Goal: Download file/media

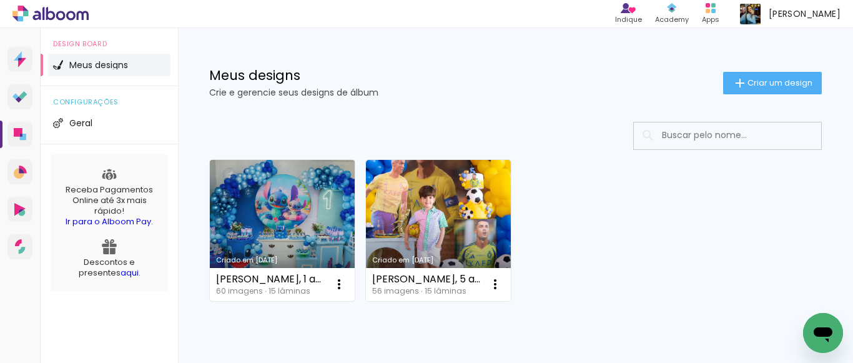
click at [288, 204] on link "Criado em [DATE]" at bounding box center [282, 230] width 145 height 141
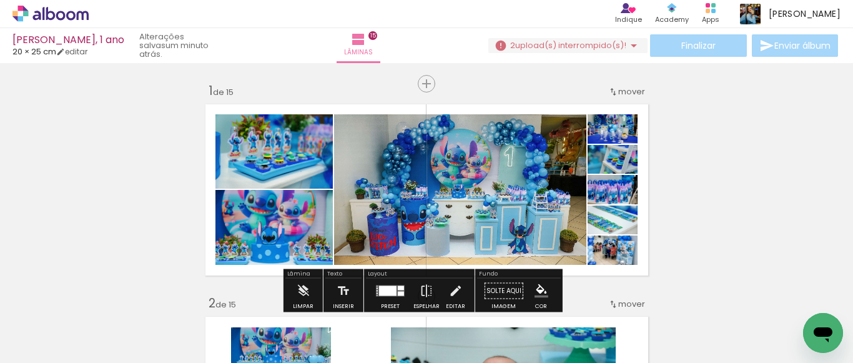
click at [610, 49] on span "upload(s) interrompido(s)!" at bounding box center [570, 45] width 111 height 12
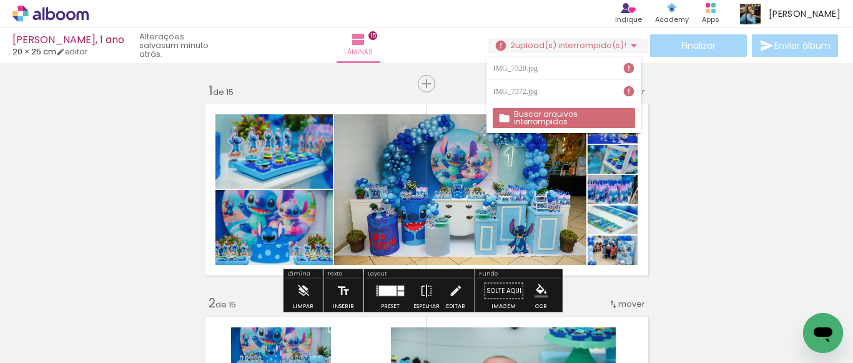
click at [0, 0] on slot "Buscar arquivos interrompidos" at bounding box center [0, 0] width 0 height 0
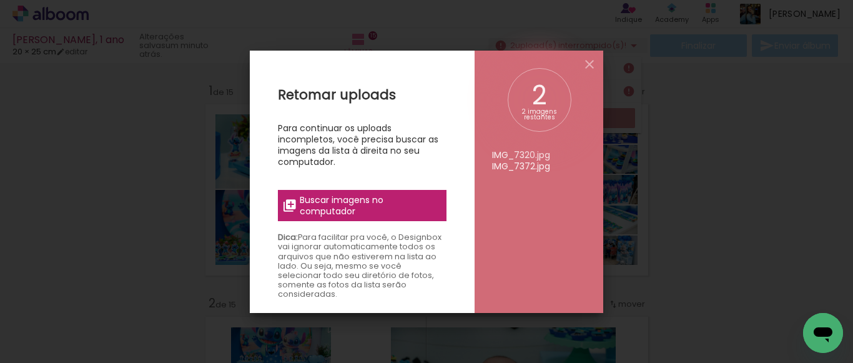
click at [575, 115] on ul "IMG_7320.jpg IMG_7372.jpg" at bounding box center [539, 120] width 94 height 104
click at [394, 199] on span "Buscar imagens no computador" at bounding box center [369, 205] width 139 height 22
click at [0, 0] on input "file" at bounding box center [0, 0] width 0 height 0
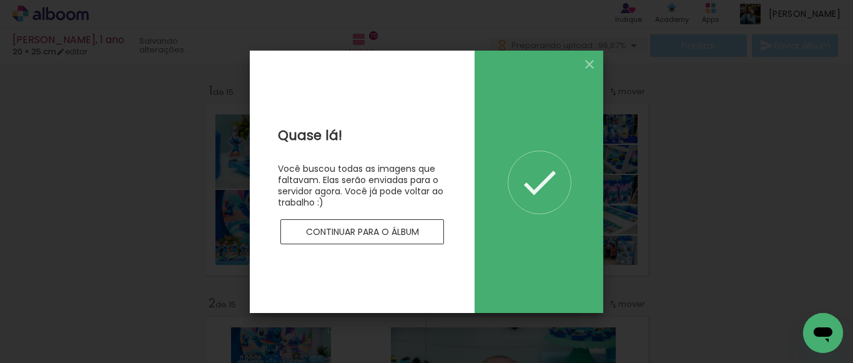
click at [0, 0] on slot "Continuar para o álbum" at bounding box center [0, 0] width 0 height 0
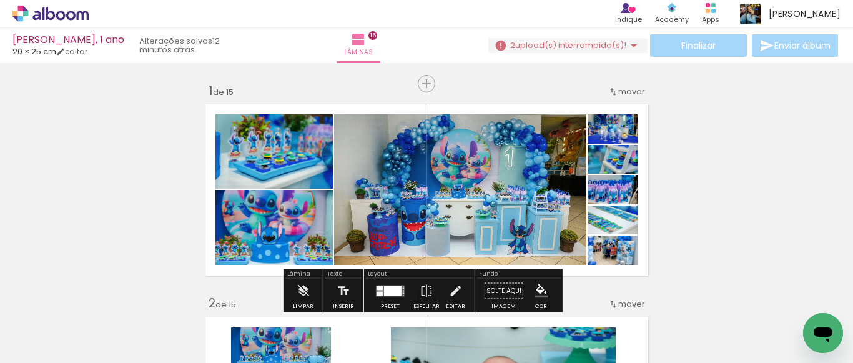
click at [569, 54] on div "Finalizar Enviar álbum" at bounding box center [664, 45] width 352 height 22
click at [590, 49] on span "upload(s) interrompido(s)!" at bounding box center [570, 45] width 111 height 12
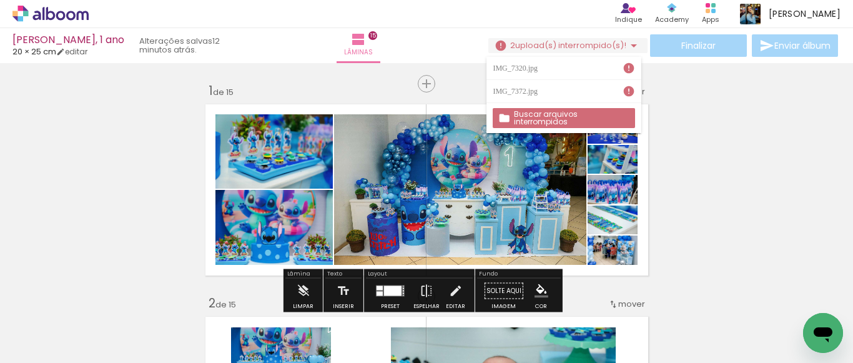
click at [549, 110] on paper-button "Buscar arquivos interrompidos" at bounding box center [563, 118] width 142 height 20
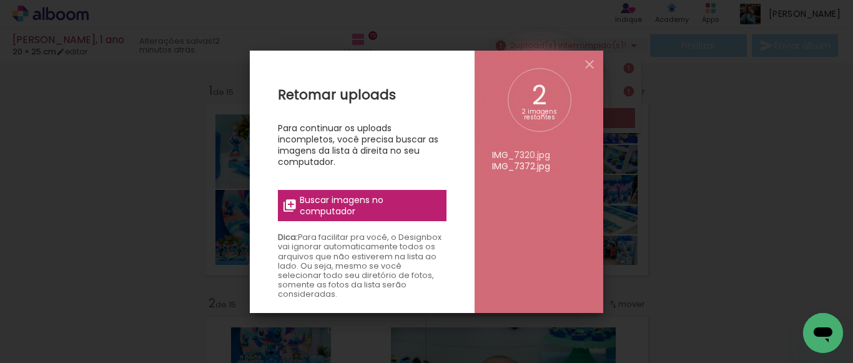
click at [396, 197] on span "Buscar imagens no computador" at bounding box center [369, 205] width 139 height 22
click at [0, 0] on input "file" at bounding box center [0, 0] width 0 height 0
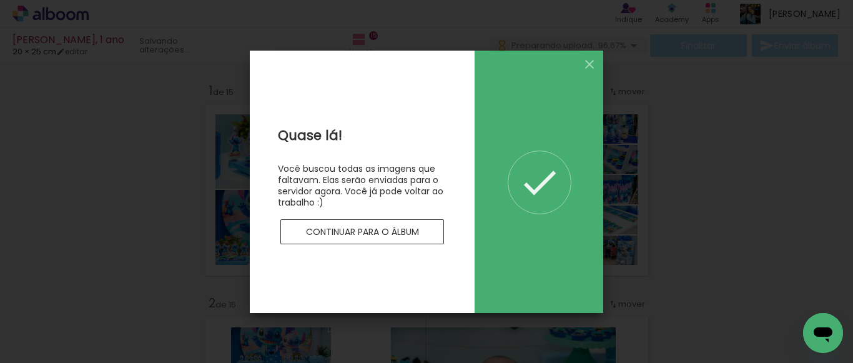
click at [417, 218] on div at bounding box center [362, 213] width 169 height 11
click at [0, 0] on slot "Continuar para o álbum" at bounding box center [0, 0] width 0 height 0
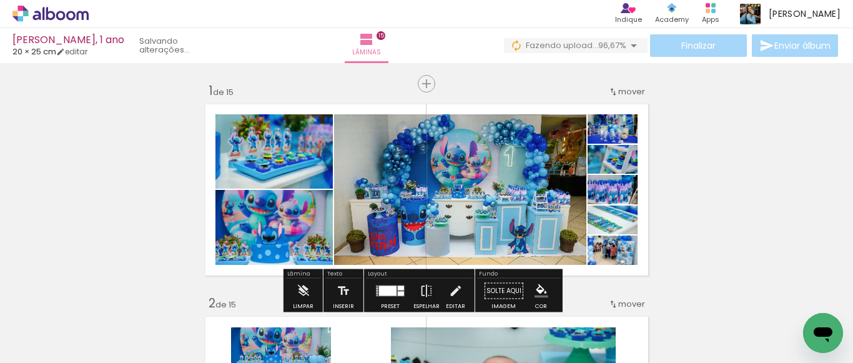
click at [613, 42] on span "96,67%" at bounding box center [612, 45] width 28 height 12
click at [639, 40] on paper-button "0 Fazendo upload... 96,67%" at bounding box center [576, 45] width 144 height 15
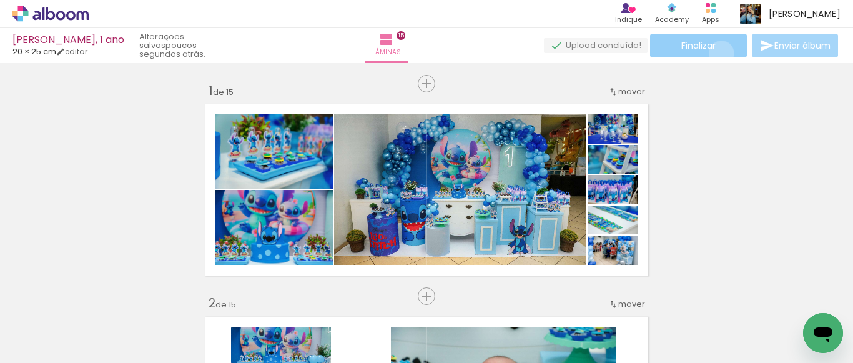
click at [717, 53] on paper-button "Finalizar" at bounding box center [698, 45] width 97 height 22
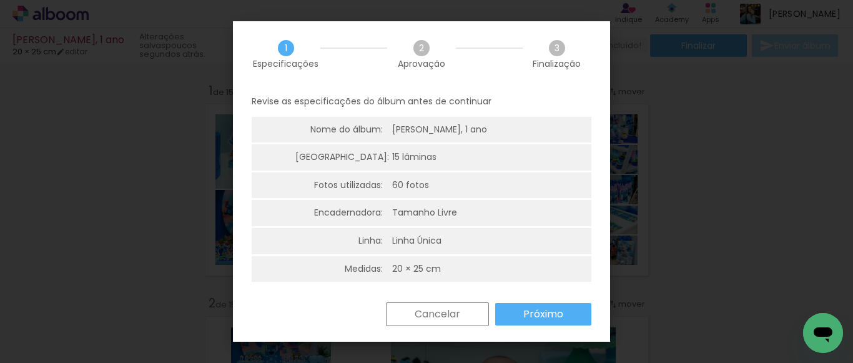
click at [519, 308] on paper-button "Próximo" at bounding box center [543, 314] width 96 height 22
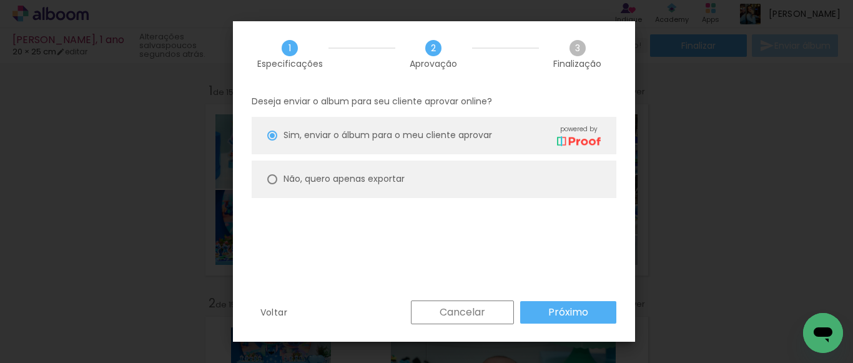
click at [0, 0] on slot "Próximo" at bounding box center [0, 0] width 0 height 0
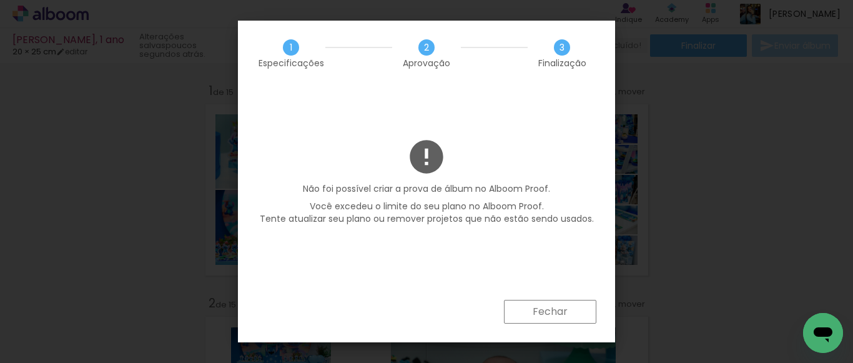
click at [519, 300] on paper-button "Fechar" at bounding box center [550, 312] width 92 height 24
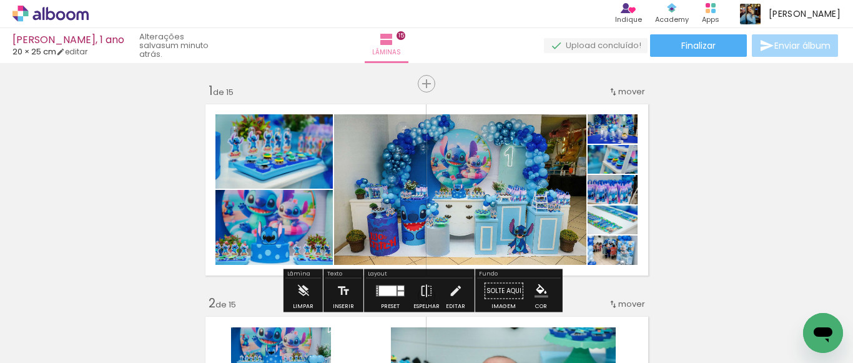
click at [695, 34] on div "Arthur, 1 ano 20 × 25 cm editar um minuto atrás. Lâminas 15 Finalizar Enviar ál…" at bounding box center [426, 31] width 853 height 63
click at [694, 44] on span "Finalizar" at bounding box center [698, 45] width 34 height 9
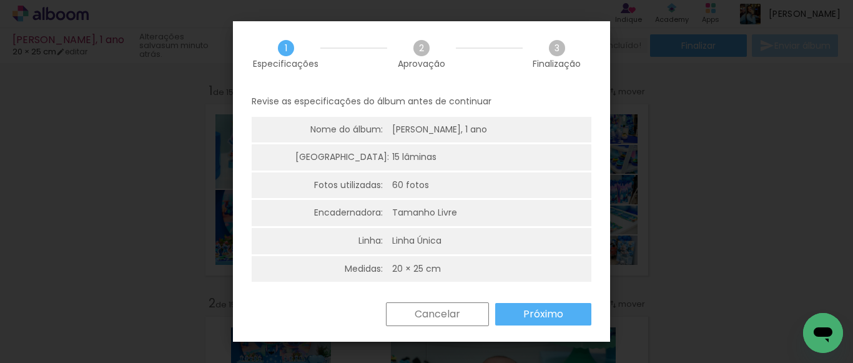
click at [0, 0] on slot "Próximo" at bounding box center [0, 0] width 0 height 0
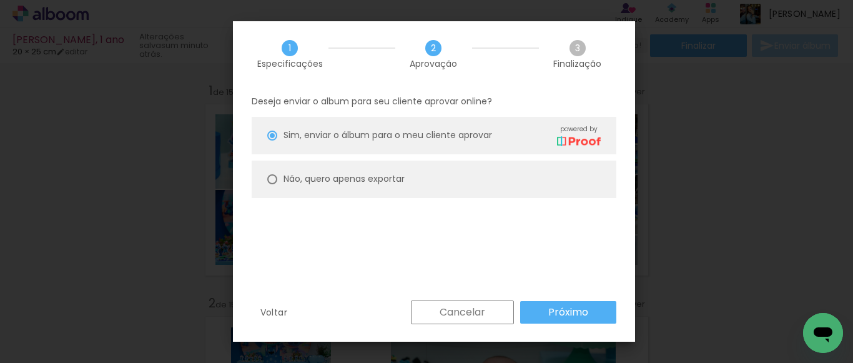
drag, startPoint x: 600, startPoint y: 326, endPoint x: 593, endPoint y: 315, distance: 14.0
click at [600, 326] on div "Voltar Cancelar Próximo" at bounding box center [434, 321] width 402 height 42
click at [593, 314] on paper-button "Próximo" at bounding box center [568, 312] width 96 height 22
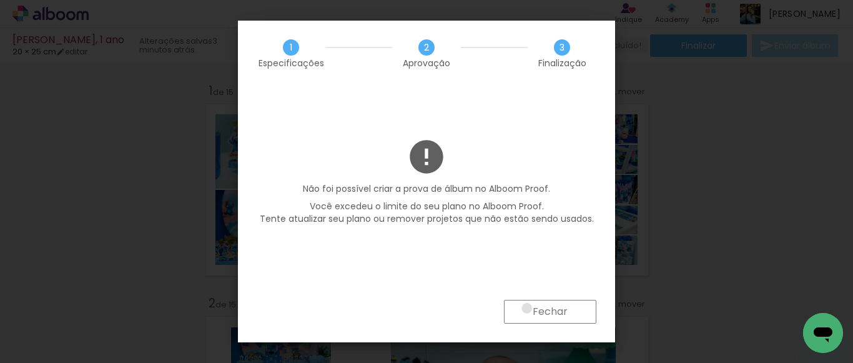
click at [527, 308] on paper-button "Fechar" at bounding box center [550, 312] width 92 height 24
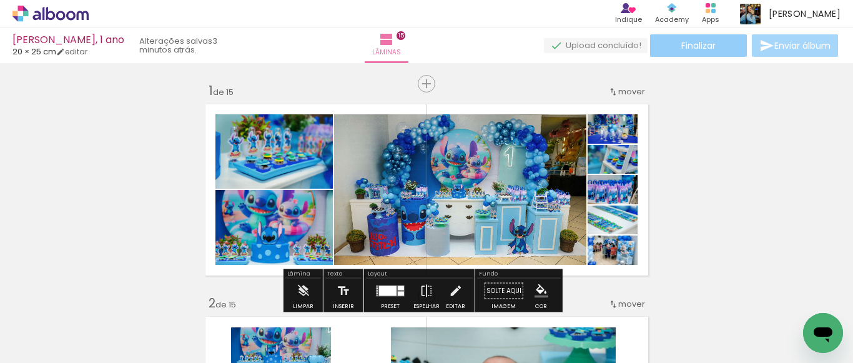
click at [681, 50] on span "Finalizar" at bounding box center [698, 45] width 34 height 9
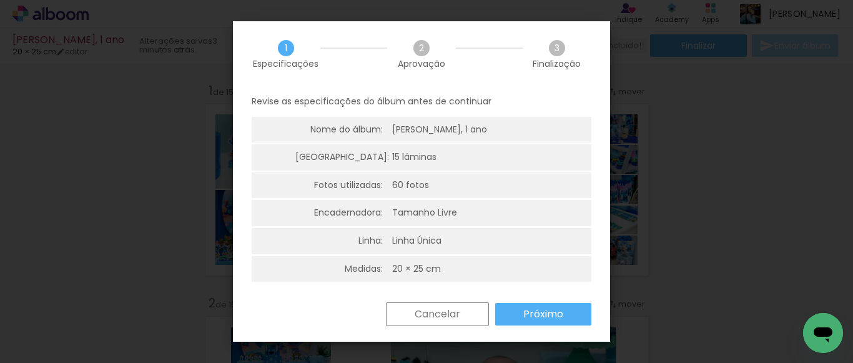
click at [539, 321] on paper-button "Próximo" at bounding box center [543, 314] width 96 height 22
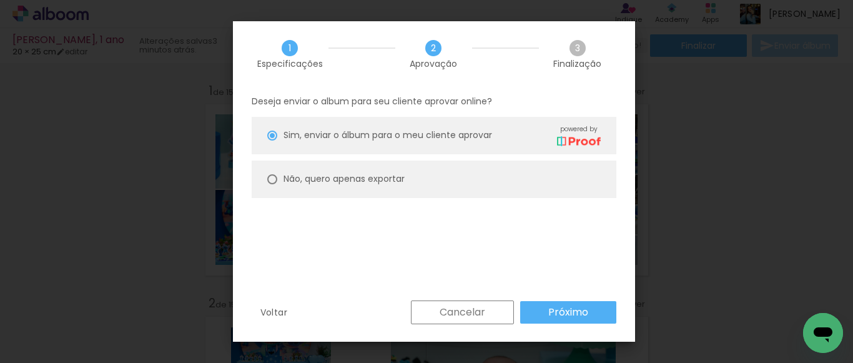
click at [538, 313] on paper-button "Próximo" at bounding box center [568, 312] width 96 height 22
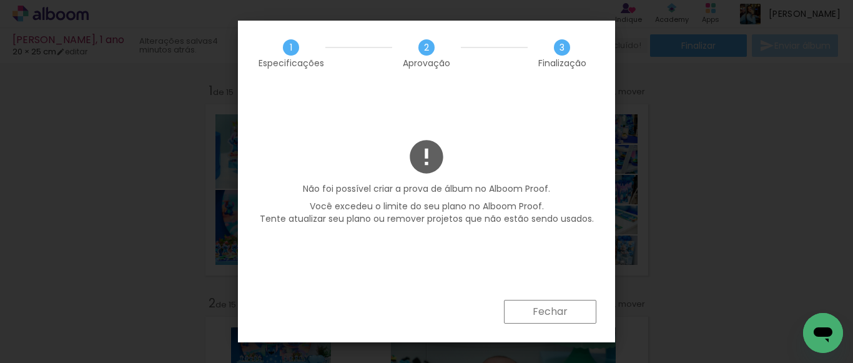
click at [528, 310] on paper-button "Fechar" at bounding box center [550, 312] width 92 height 24
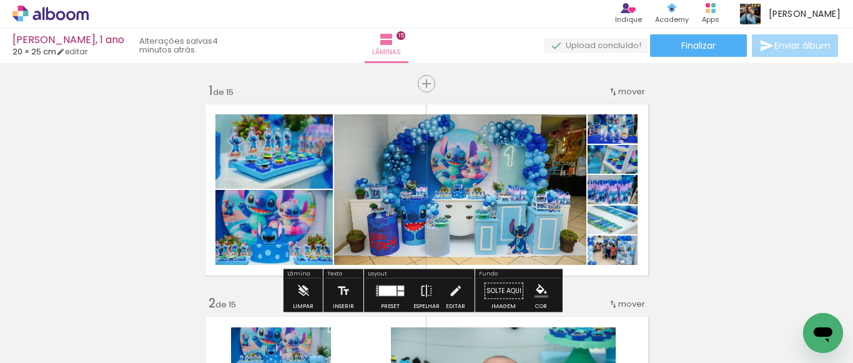
scroll to position [125, 0]
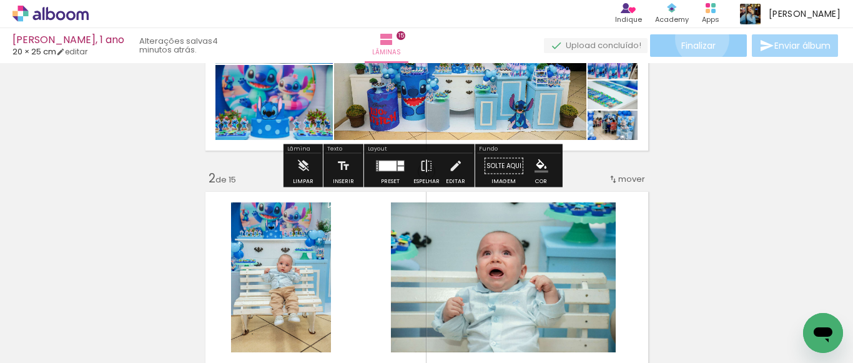
click at [697, 38] on paper-button "Finalizar" at bounding box center [698, 45] width 97 height 22
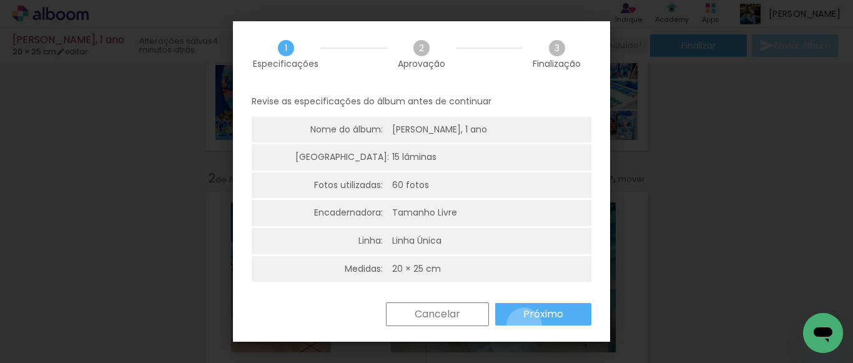
click at [524, 325] on paper-button "Próximo" at bounding box center [543, 314] width 96 height 22
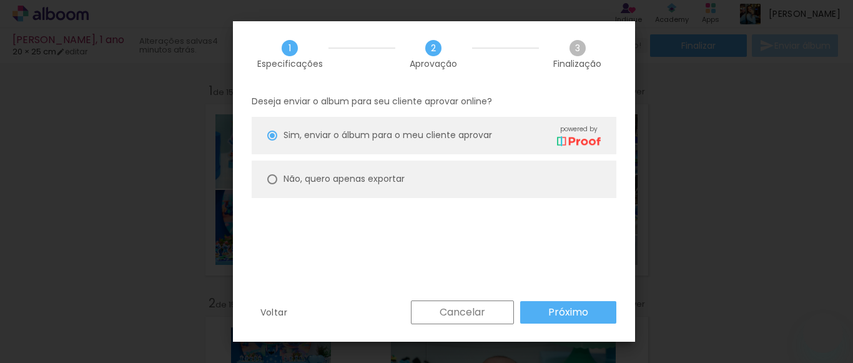
click at [0, 0] on slot "Cancelar" at bounding box center [0, 0] width 0 height 0
click at [732, 55] on body "link( href="../../bower_components/polymer/polymer.html" rel="import" ) picture…" at bounding box center [426, 181] width 853 height 363
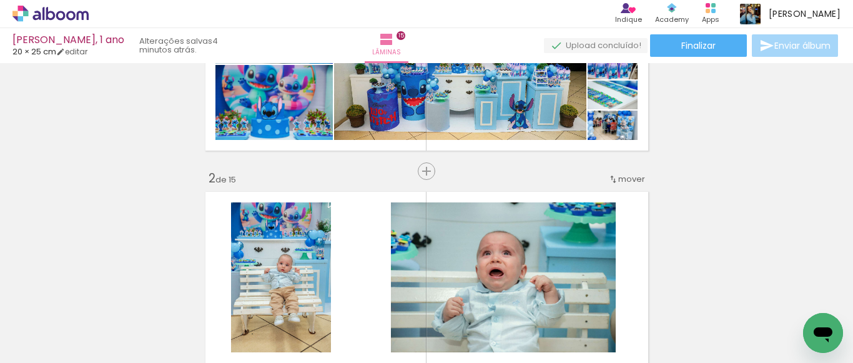
click at [794, 33] on div "Arthur, 1 ano 20 × 25 cm editar 4 minutos atrás. Lâminas 15 Finalizar Enviar ál…" at bounding box center [426, 31] width 853 height 63
click at [793, 39] on paper-button "Enviar álbum" at bounding box center [795, 45] width 86 height 22
click at [781, 52] on paper-button "Enviar álbum" at bounding box center [795, 45] width 86 height 22
click at [752, 36] on paper-button "Enviar álbum" at bounding box center [795, 45] width 86 height 22
click at [763, 41] on iron-icon at bounding box center [766, 45] width 15 height 15
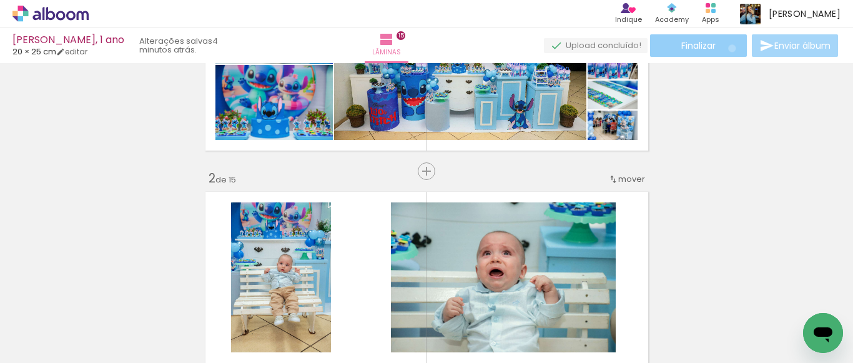
click at [727, 48] on paper-button "Finalizar" at bounding box center [698, 45] width 97 height 22
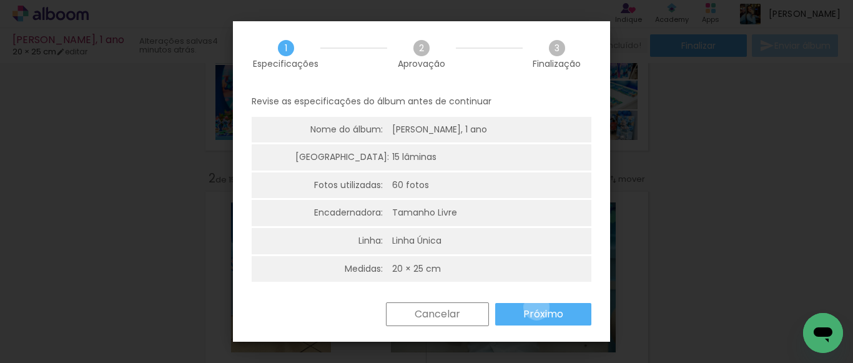
click at [0, 0] on slot "Próximo" at bounding box center [0, 0] width 0 height 0
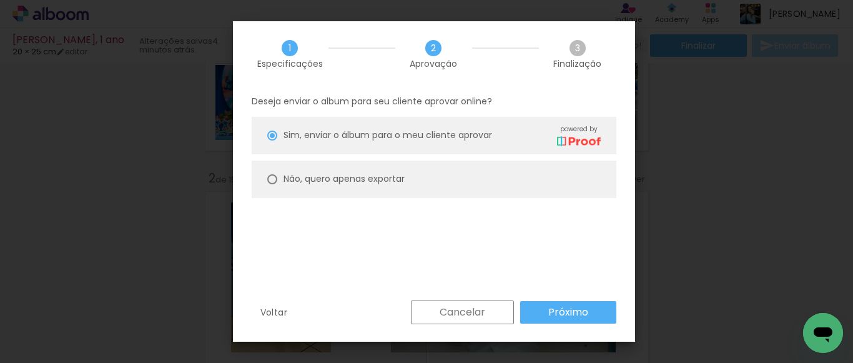
click at [433, 182] on paper-radio-button "Não, quero apenas exportar" at bounding box center [434, 178] width 365 height 37
type paper-radio-button "on"
click at [595, 325] on div "Voltar Cancelar Próximo" at bounding box center [434, 321] width 402 height 42
click at [0, 0] on slot "Próximo" at bounding box center [0, 0] width 0 height 0
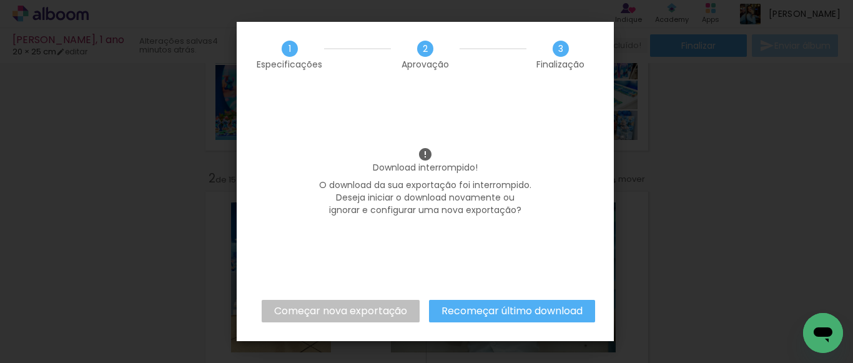
click at [0, 0] on slot "Recomeçar último download" at bounding box center [0, 0] width 0 height 0
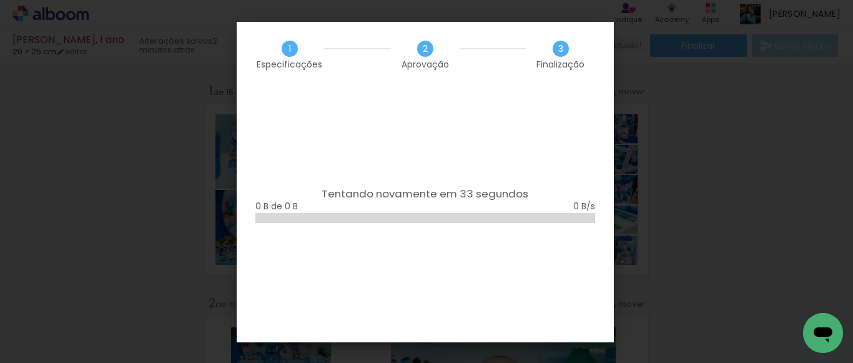
scroll to position [125, 0]
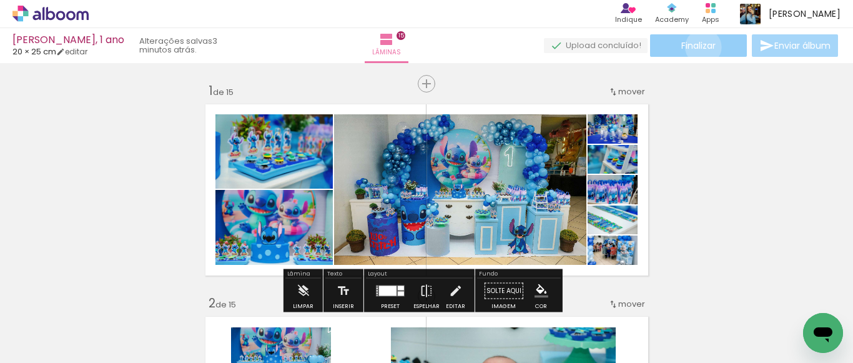
click at [698, 47] on span "Finalizar" at bounding box center [698, 45] width 34 height 9
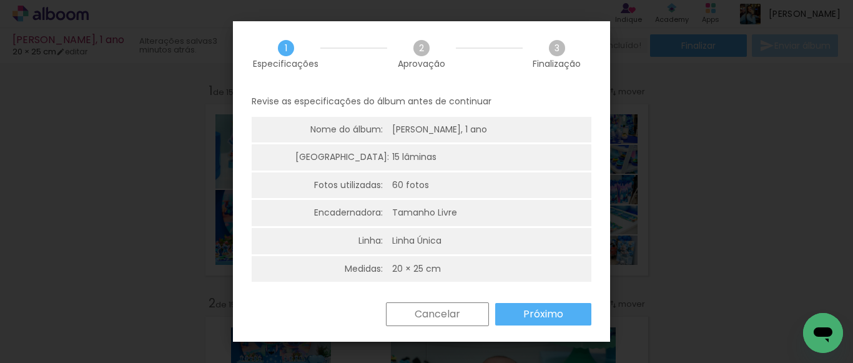
click at [0, 0] on slot "Próximo" at bounding box center [0, 0] width 0 height 0
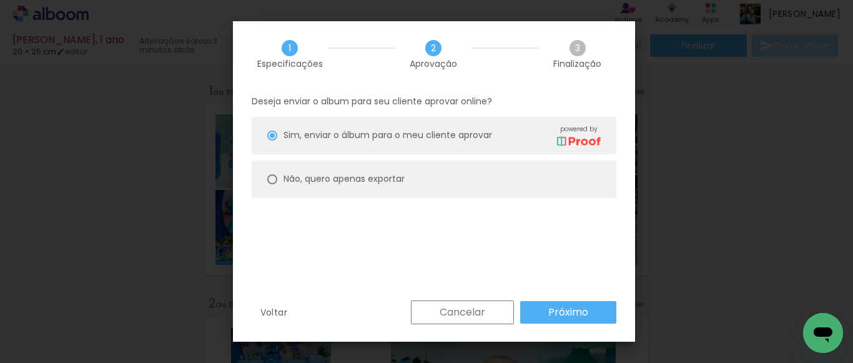
click at [543, 300] on div "Cancelar Próximo" at bounding box center [510, 312] width 212 height 24
click at [543, 310] on paper-button "Próximo" at bounding box center [568, 312] width 96 height 22
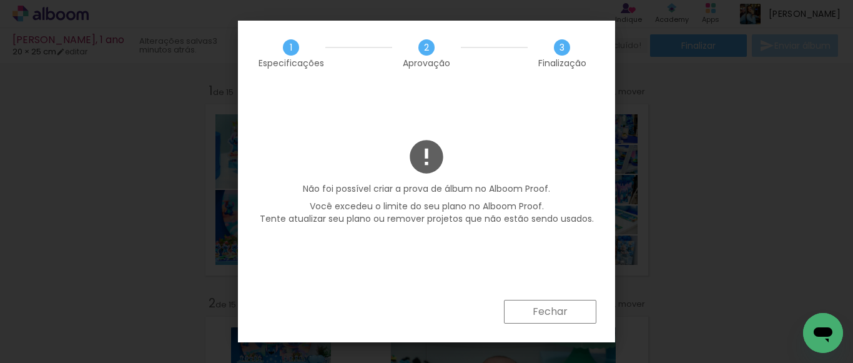
click at [517, 311] on paper-button "Fechar" at bounding box center [550, 312] width 92 height 24
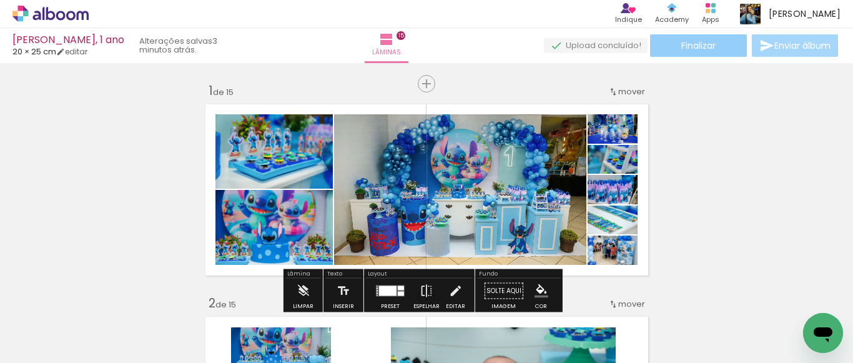
click at [715, 36] on paper-button "Finalizar" at bounding box center [698, 45] width 97 height 22
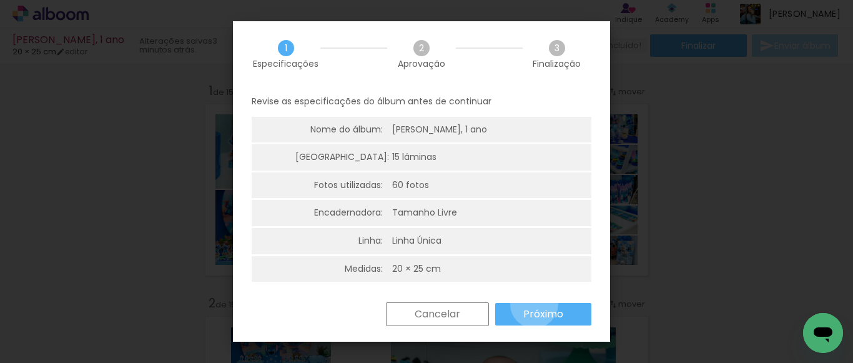
click at [534, 304] on paper-button "Próximo" at bounding box center [543, 314] width 96 height 22
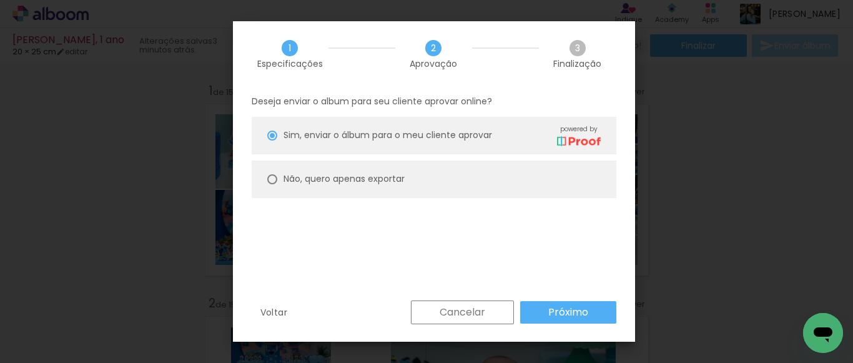
click at [0, 0] on slot "Não, quero apenas exportar" at bounding box center [0, 0] width 0 height 0
type paper-radio-button "on"
click at [0, 0] on slot "Próximo" at bounding box center [0, 0] width 0 height 0
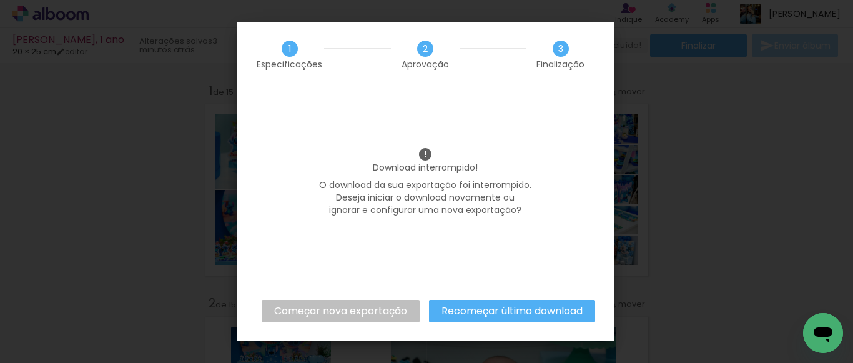
click at [0, 0] on slot "Começar nova exportação" at bounding box center [0, 0] width 0 height 0
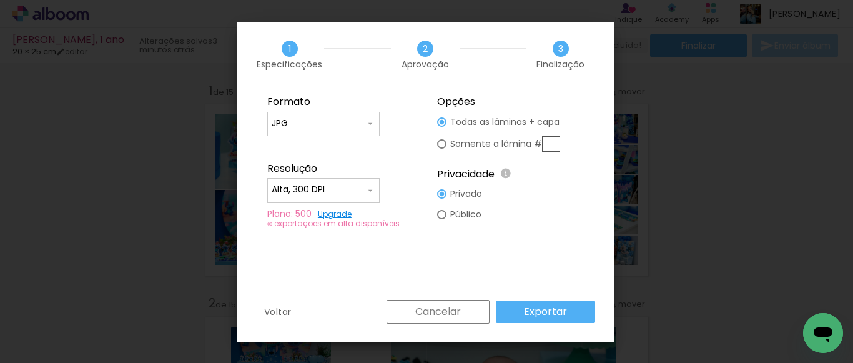
click at [506, 302] on paper-button "Exportar" at bounding box center [545, 311] width 99 height 22
